Goal: Transaction & Acquisition: Purchase product/service

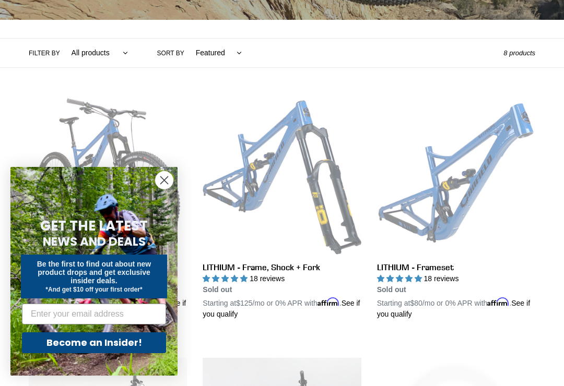
scroll to position [214, 0]
click at [153, 200] on form "GET THE LATEST NEWS AND DEALS Be the first to find out about new product drops …" at bounding box center [93, 271] width 167 height 209
click at [158, 189] on circle "Close dialog" at bounding box center [164, 180] width 17 height 17
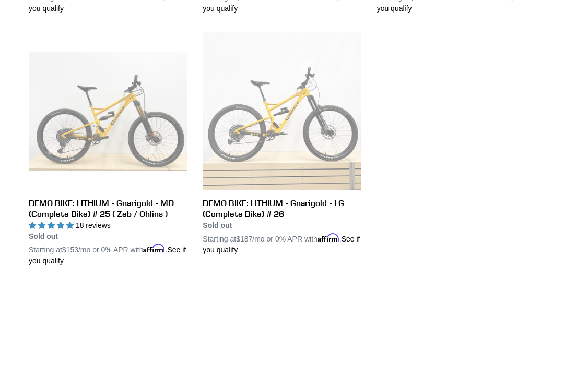
scroll to position [773, 0]
click at [341, 148] on link "DEMO BIKE: LITHIUM - Gnarigold - LG (Complete Bike) # 26" at bounding box center [281, 143] width 158 height 223
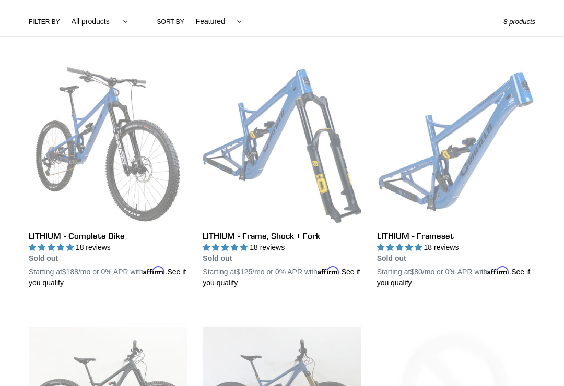
scroll to position [243, 0]
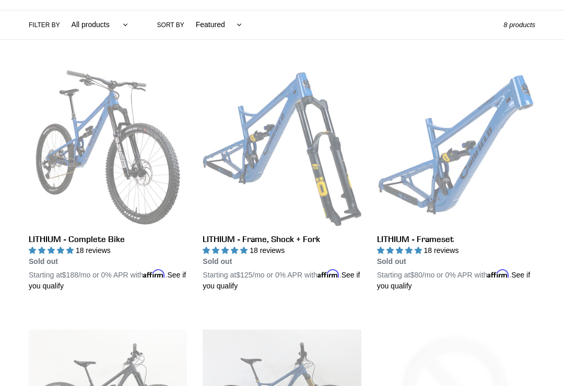
click at [471, 156] on link "LITHIUM - Frameset" at bounding box center [456, 179] width 158 height 223
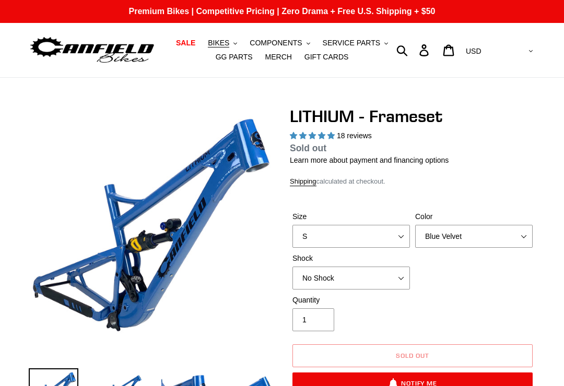
select select "highest-rating"
click at [403, 238] on select "S M L XL" at bounding box center [350, 236] width 117 height 23
select select "L"
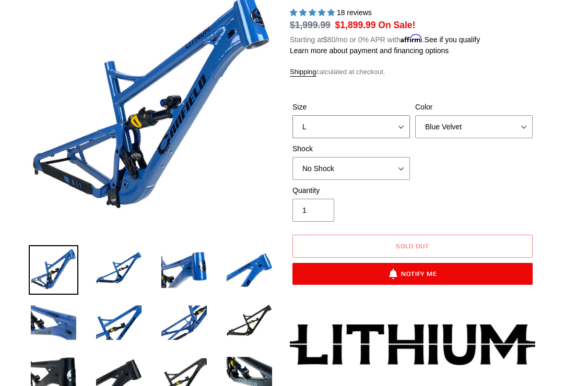
scroll to position [123, 0]
click at [516, 122] on select "Blue Velvet Stealth Black" at bounding box center [473, 127] width 117 height 23
select select "Stealth Black"
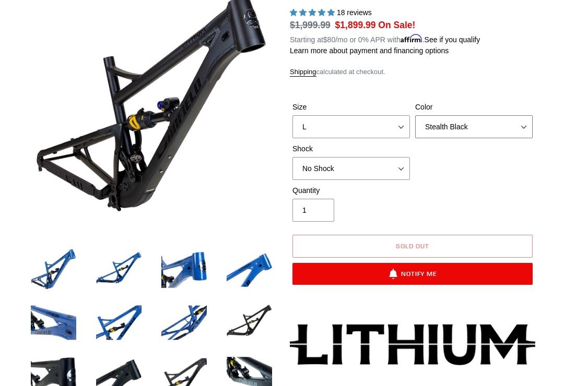
click at [518, 124] on select "Blue Velvet Stealth Black" at bounding box center [473, 126] width 117 height 23
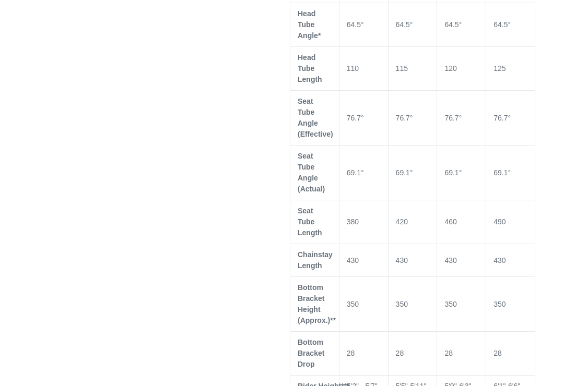
scroll to position [813, 0]
